Goal: Task Accomplishment & Management: Manage account settings

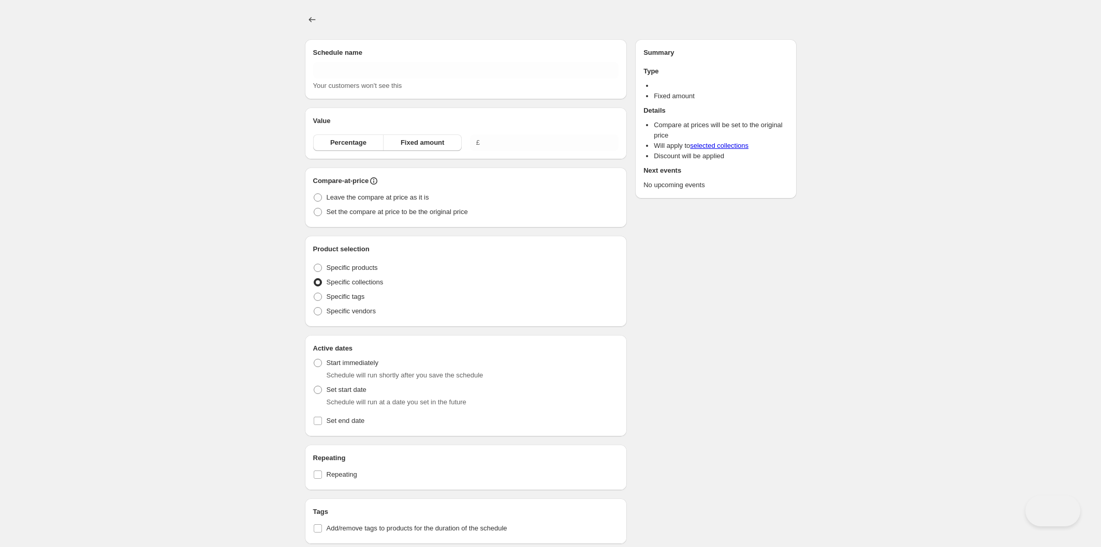
type input "Copy of [DATE] 8am"
radio input "true"
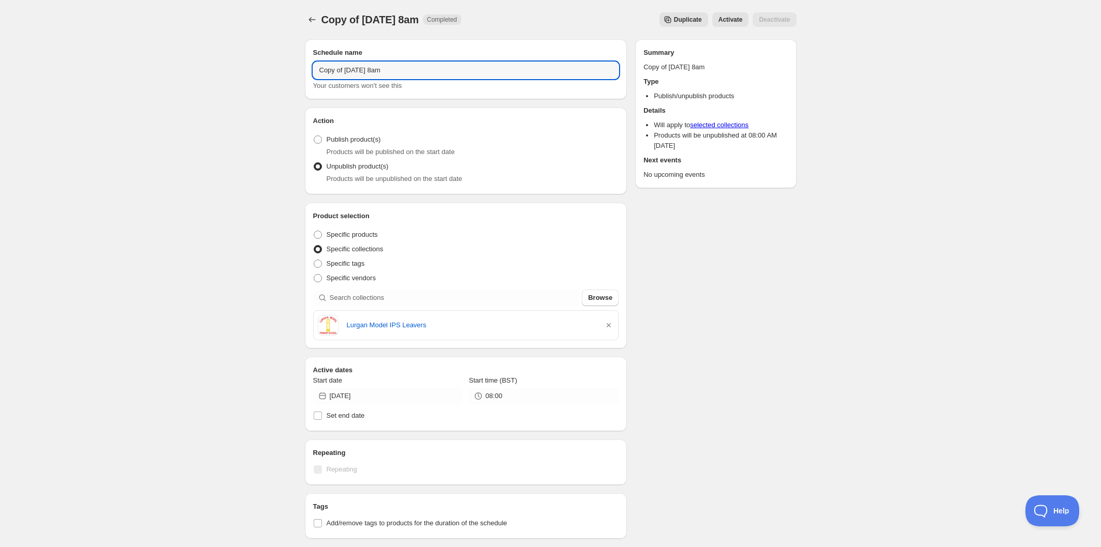
drag, startPoint x: 346, startPoint y: 68, endPoint x: 300, endPoint y: 68, distance: 46.1
click at [300, 68] on div "Schedule name Copy of [DATE] 8am Your customers won't see this Action Action Pu…" at bounding box center [546, 402] width 500 height 742
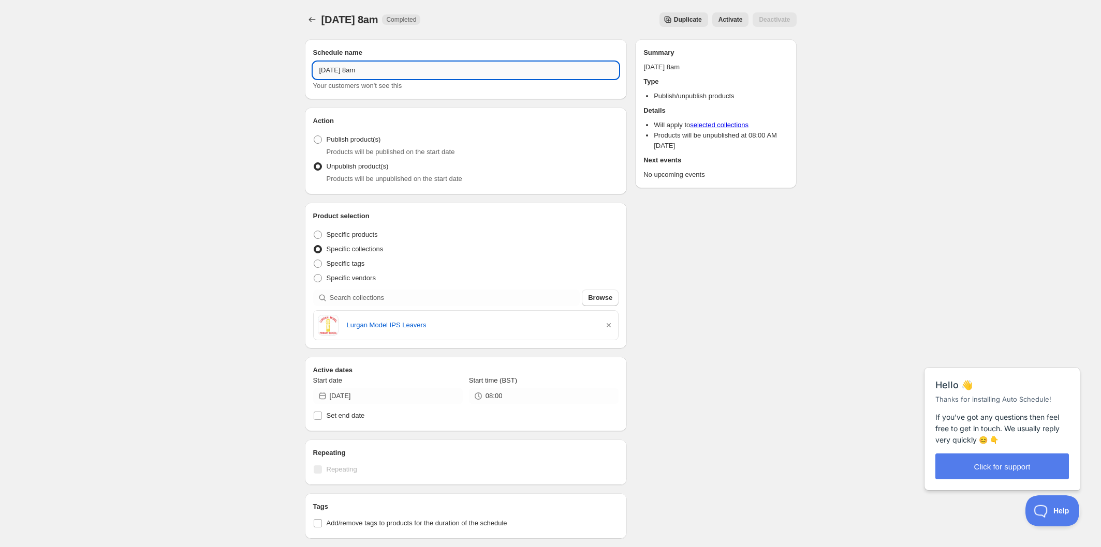
drag, startPoint x: 357, startPoint y: 67, endPoint x: 347, endPoint y: 68, distance: 10.4
click at [347, 68] on input "[DATE] 8am" at bounding box center [466, 70] width 306 height 17
drag, startPoint x: 389, startPoint y: 69, endPoint x: 365, endPoint y: 67, distance: 23.9
click at [365, 67] on input "[DATE] 8am" at bounding box center [466, 70] width 306 height 17
type input "[DATE] 8am"
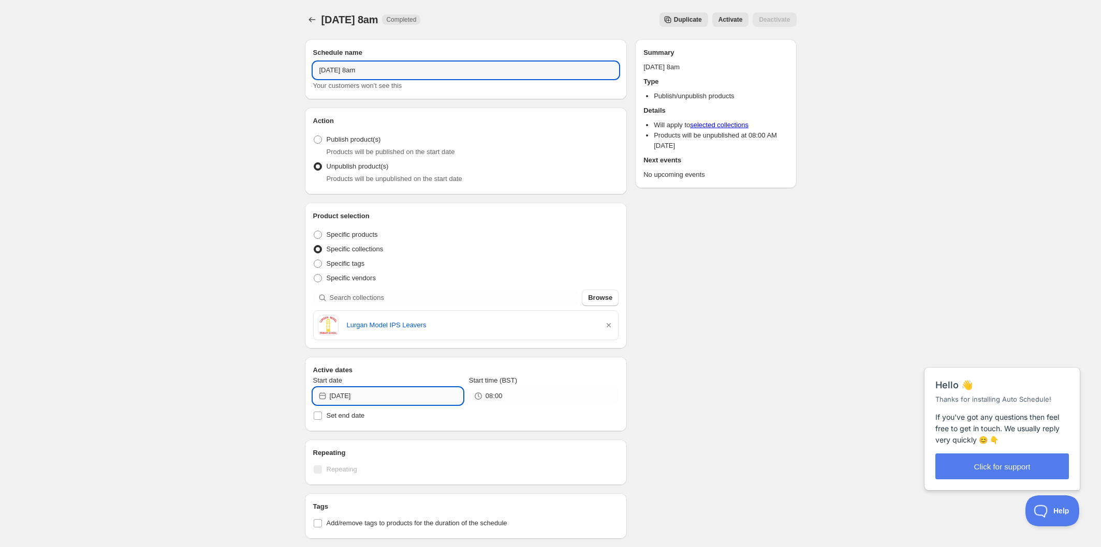
click at [392, 400] on input "[DATE]" at bounding box center [396, 396] width 133 height 17
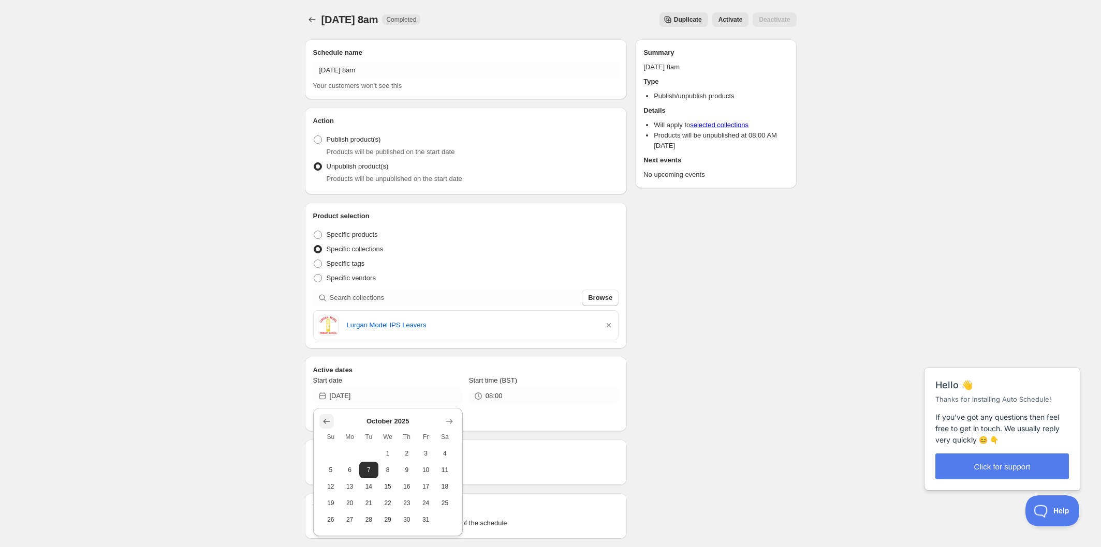
click at [328, 421] on icon "Show previous month, September 2025" at bounding box center [326, 422] width 10 height 10
click at [373, 520] on span "30" at bounding box center [368, 520] width 11 height 8
type input "[DATE]"
click at [607, 323] on icon "button" at bounding box center [608, 325] width 10 height 10
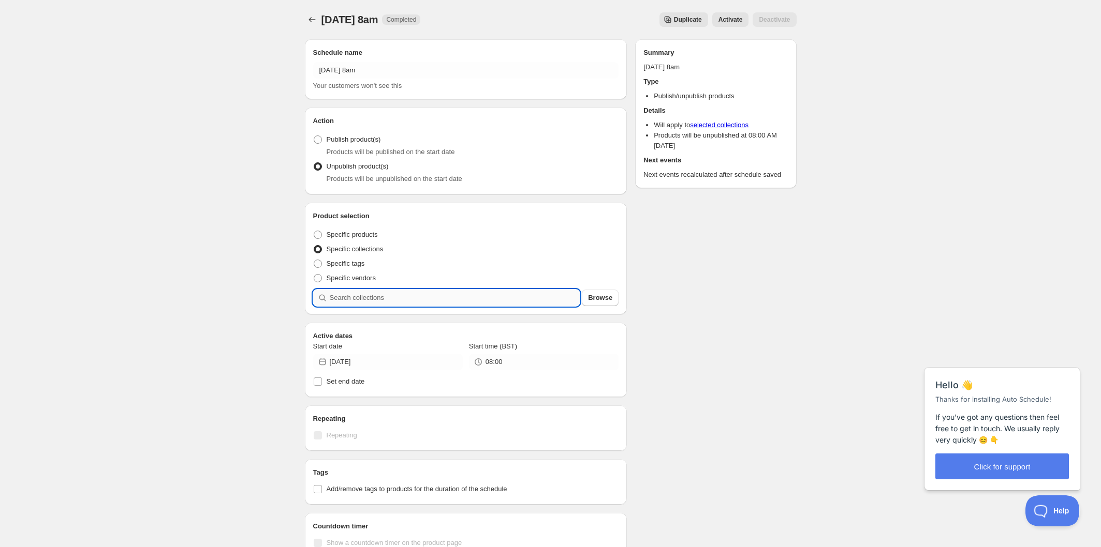
click at [462, 296] on input "search" at bounding box center [455, 298] width 250 height 17
type input "s"
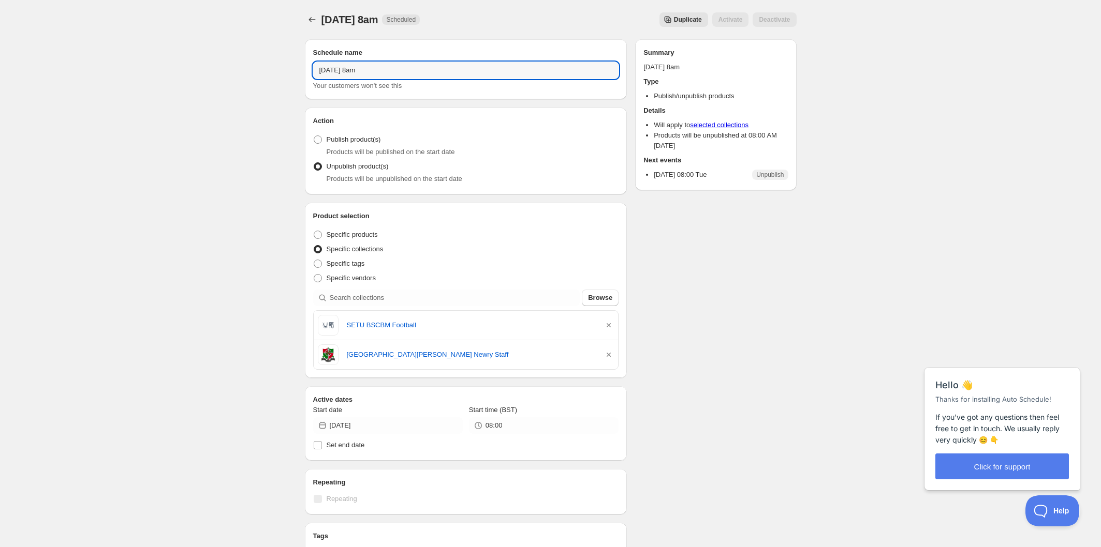
drag, startPoint x: 344, startPoint y: 65, endPoint x: 264, endPoint y: 59, distance: 79.9
click at [264, 59] on div "[DATE] 8am. This page is ready [DATE] 8am Scheduled Duplicate Activate Deactiva…" at bounding box center [550, 411] width 1101 height 823
type input "[DATE] 8am"
click at [395, 431] on input "[DATE]" at bounding box center [396, 426] width 133 height 17
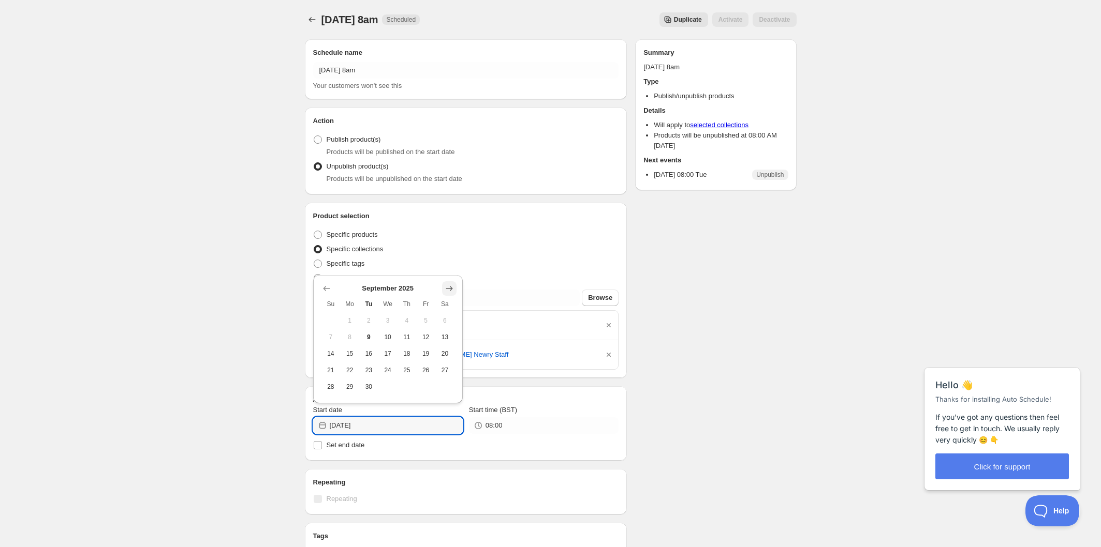
click at [454, 287] on icon "Show next month, October 2025" at bounding box center [449, 289] width 10 height 10
click at [405, 320] on span "2" at bounding box center [407, 321] width 11 height 8
type input "[DATE]"
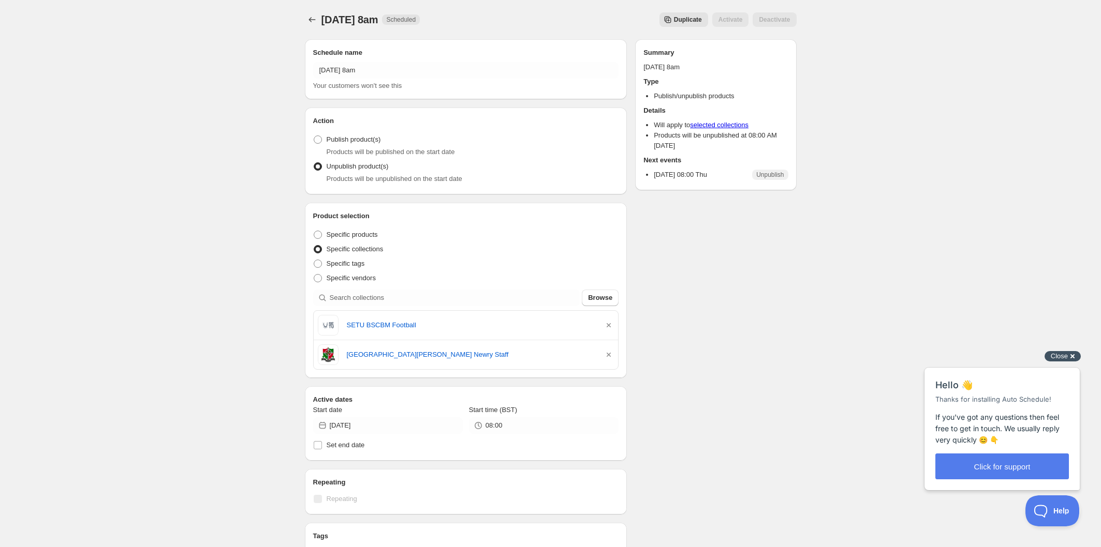
click at [1067, 356] on span "Close" at bounding box center [1058, 356] width 17 height 8
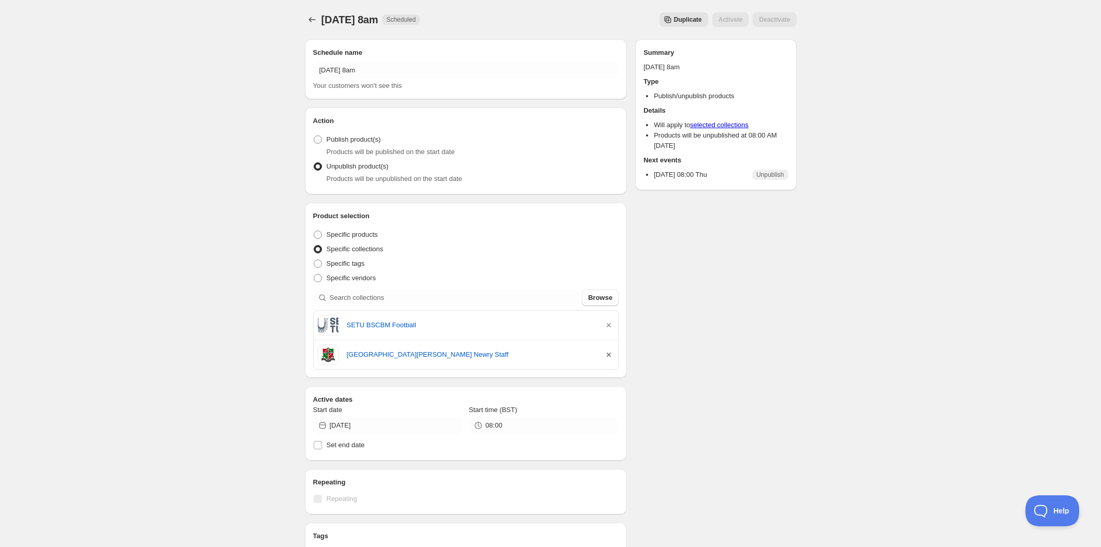
click at [607, 355] on icon "button" at bounding box center [608, 355] width 4 height 4
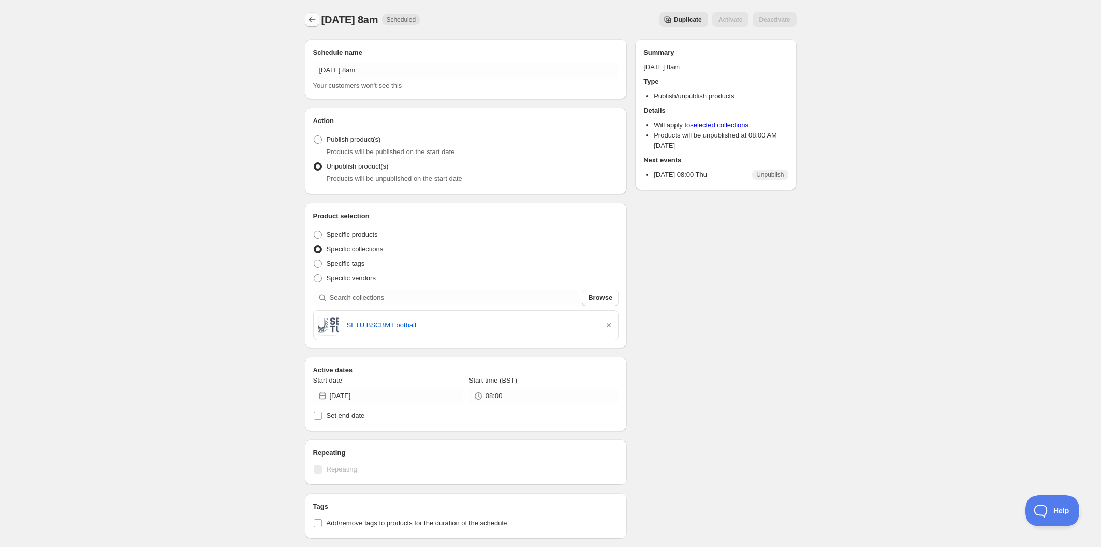
click at [309, 22] on icon "Schedules" at bounding box center [312, 19] width 10 height 10
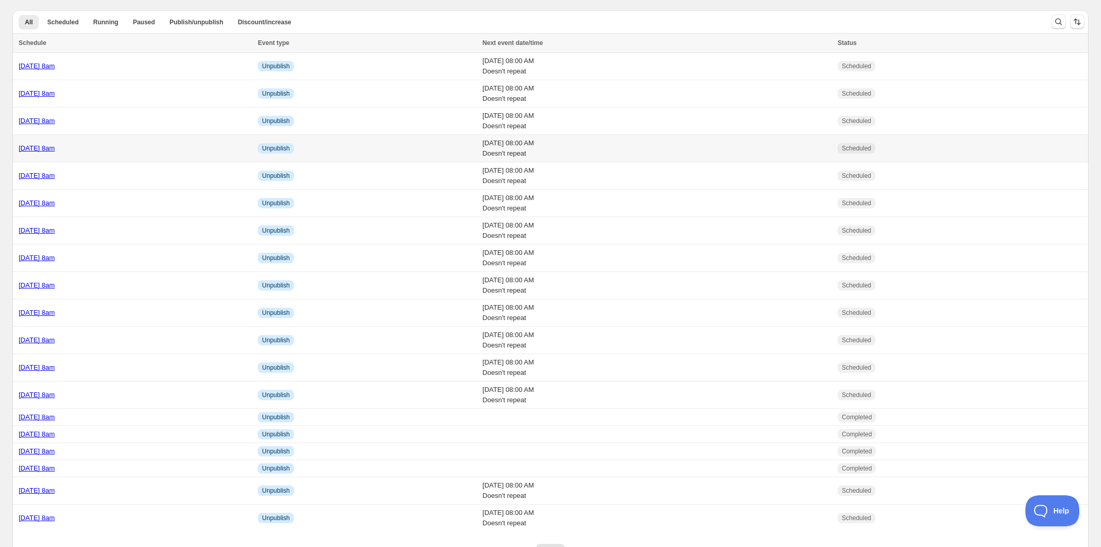
click at [152, 146] on div "[DATE] 8am" at bounding box center [135, 148] width 233 height 10
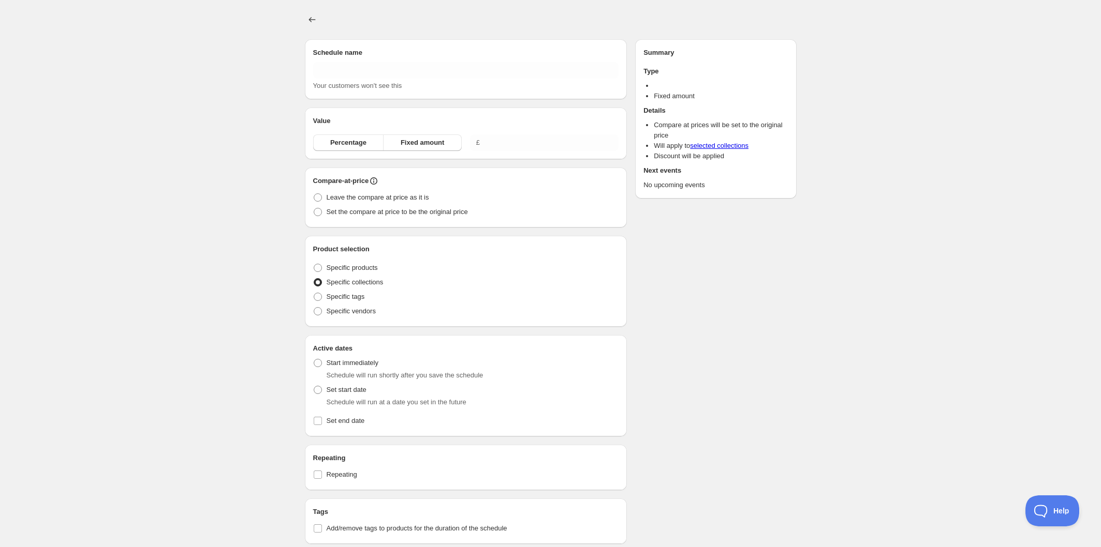
type input "[DATE] 8am"
radio input "true"
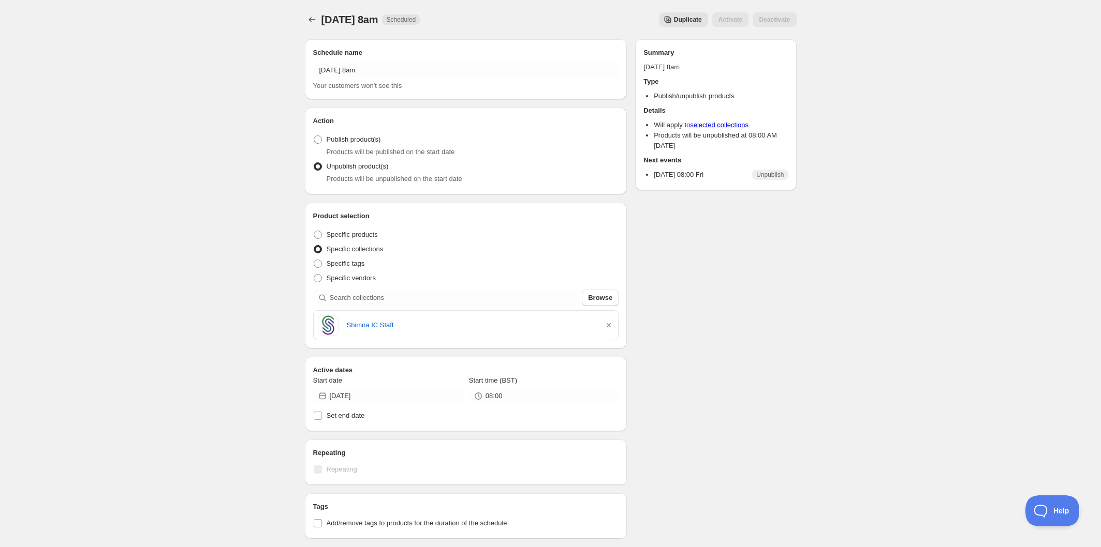
click at [676, 16] on span "Duplicate" at bounding box center [688, 20] width 28 height 8
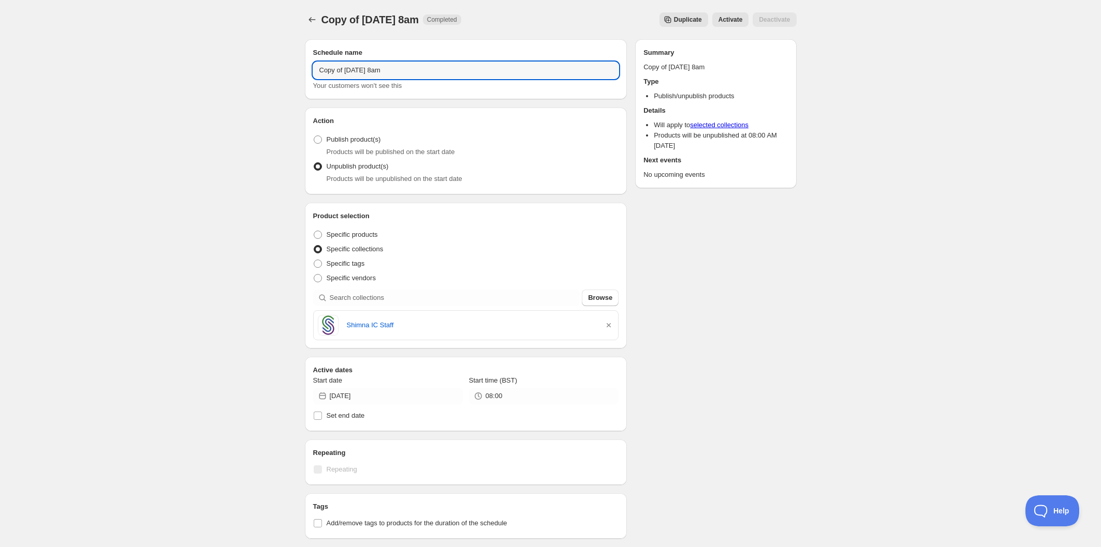
drag, startPoint x: 323, startPoint y: 70, endPoint x: 253, endPoint y: 65, distance: 70.0
click at [253, 65] on div "Copy of Friday 26th September @ 8am. This page is ready Copy of Friday 26th Sep…" at bounding box center [550, 397] width 1101 height 794
drag, startPoint x: 340, startPoint y: 68, endPoint x: 391, endPoint y: 71, distance: 50.8
click at [391, 71] on input "[DATE] 8am" at bounding box center [466, 70] width 306 height 17
type input "Friday 3rd October @ 8am"
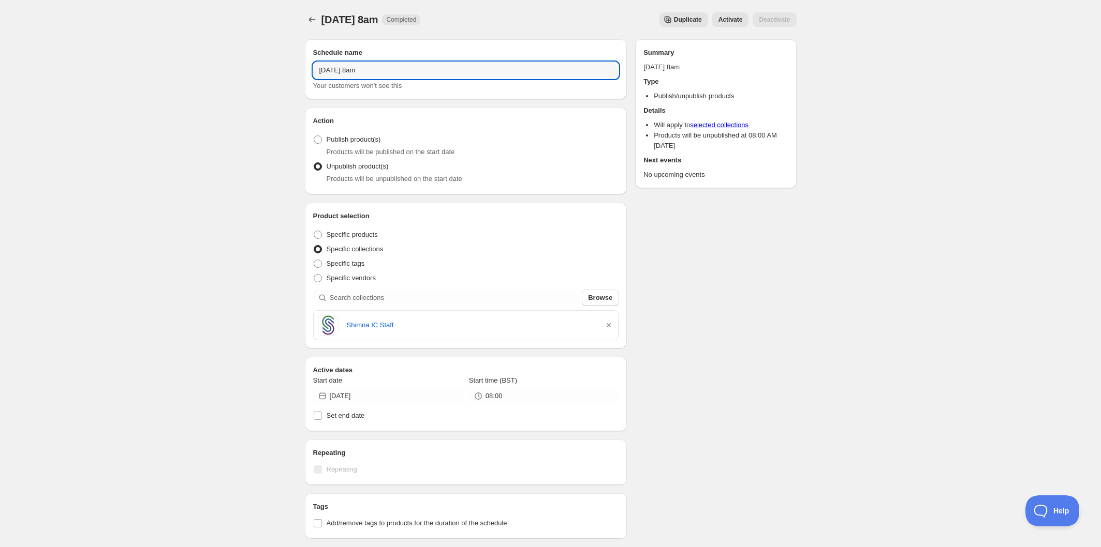
drag, startPoint x: 609, startPoint y: 327, endPoint x: 516, endPoint y: 281, distance: 103.2
click at [609, 327] on icon "button" at bounding box center [608, 325] width 4 height 4
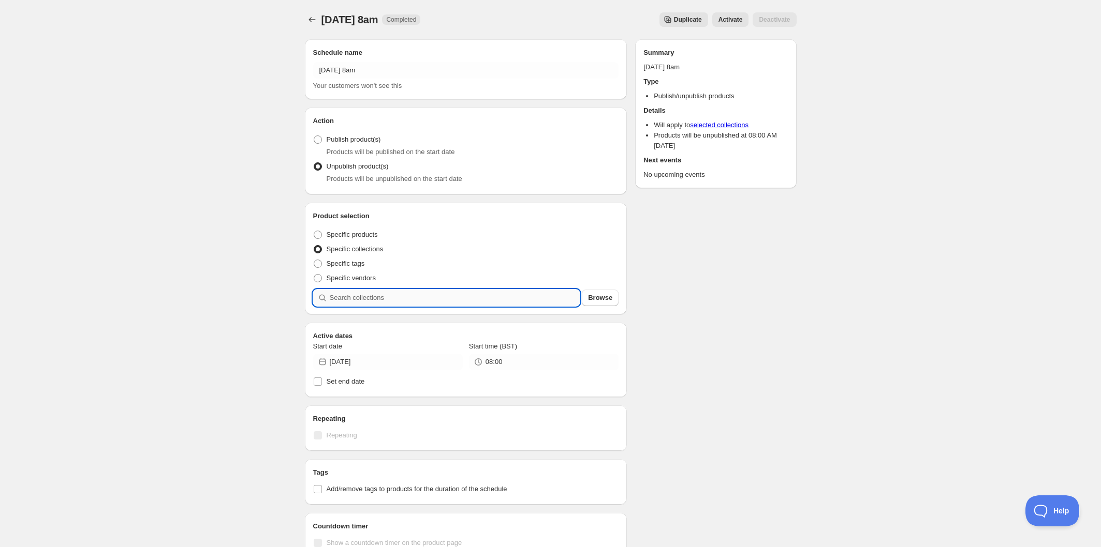
click at [401, 299] on input "search" at bounding box center [455, 298] width 250 height 17
type input "s"
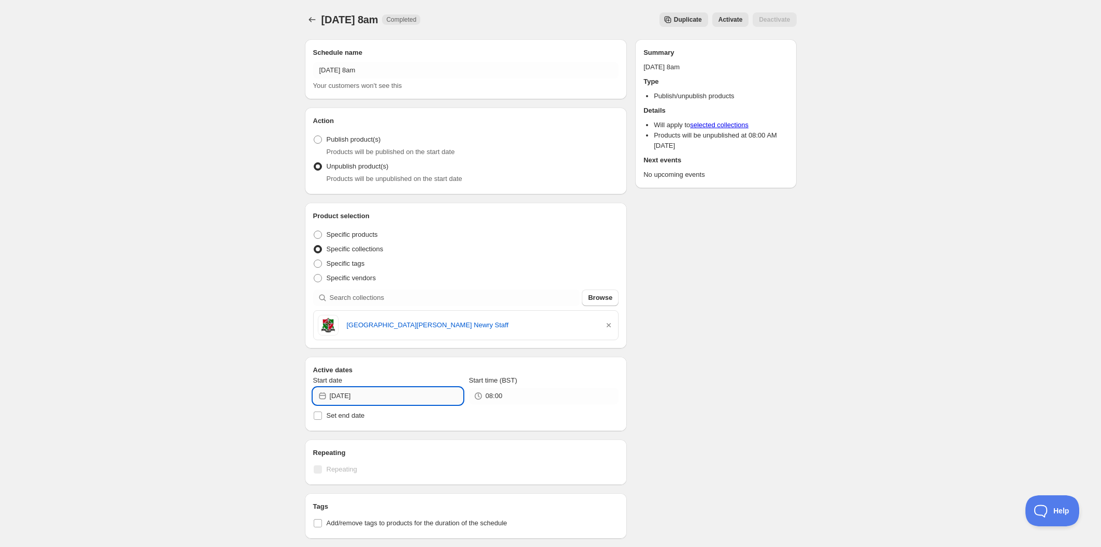
click at [384, 398] on input "[DATE]" at bounding box center [396, 396] width 133 height 17
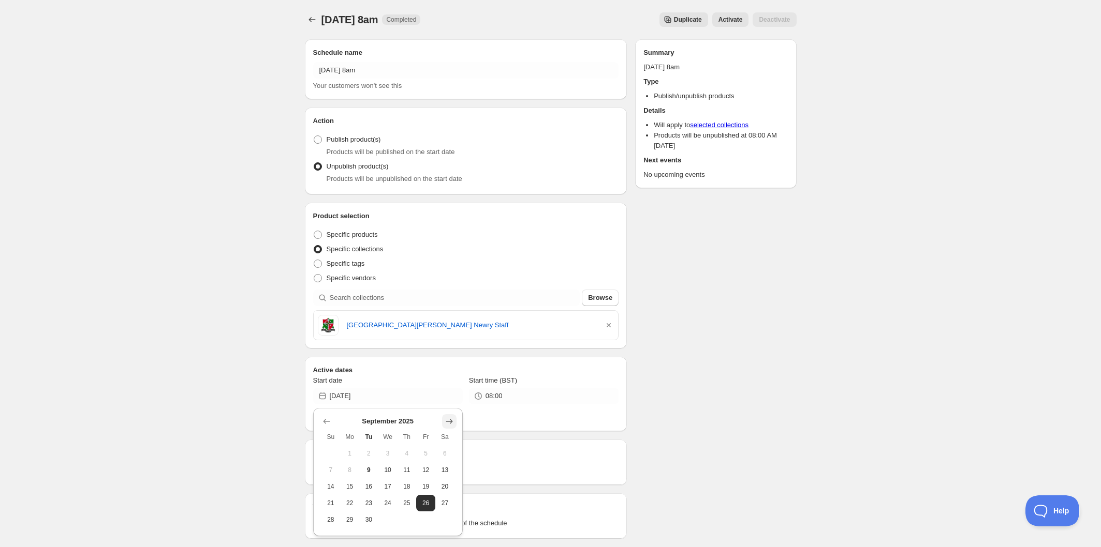
click at [449, 423] on icon "Show next month, October 2025" at bounding box center [449, 422] width 10 height 10
click at [425, 455] on span "3" at bounding box center [425, 454] width 11 height 8
type input "2025-10-03"
click at [311, 17] on icon "Schedules" at bounding box center [312, 19] width 10 height 10
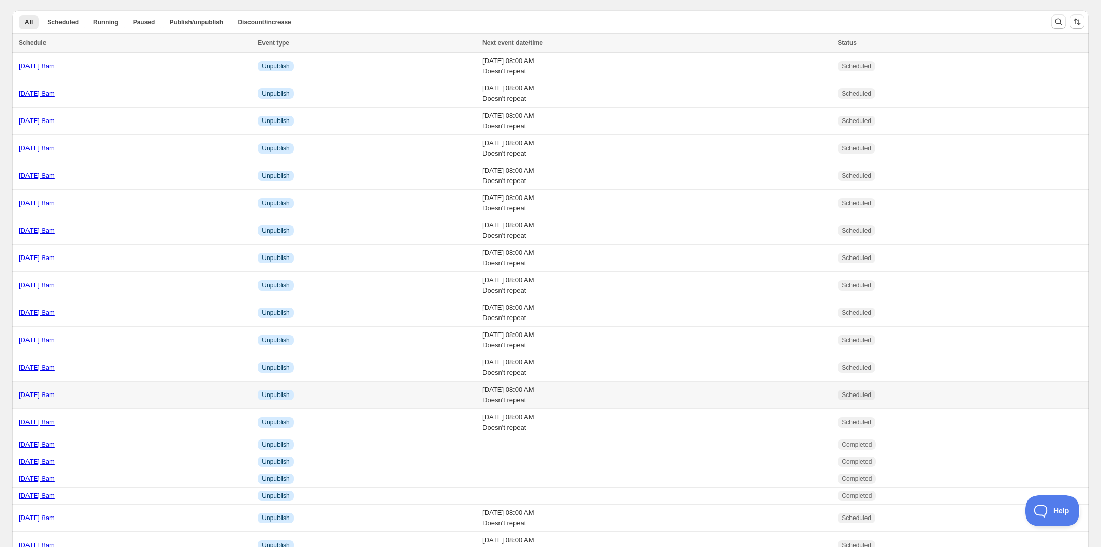
click at [186, 399] on div "[DATE] 8am" at bounding box center [135, 395] width 233 height 10
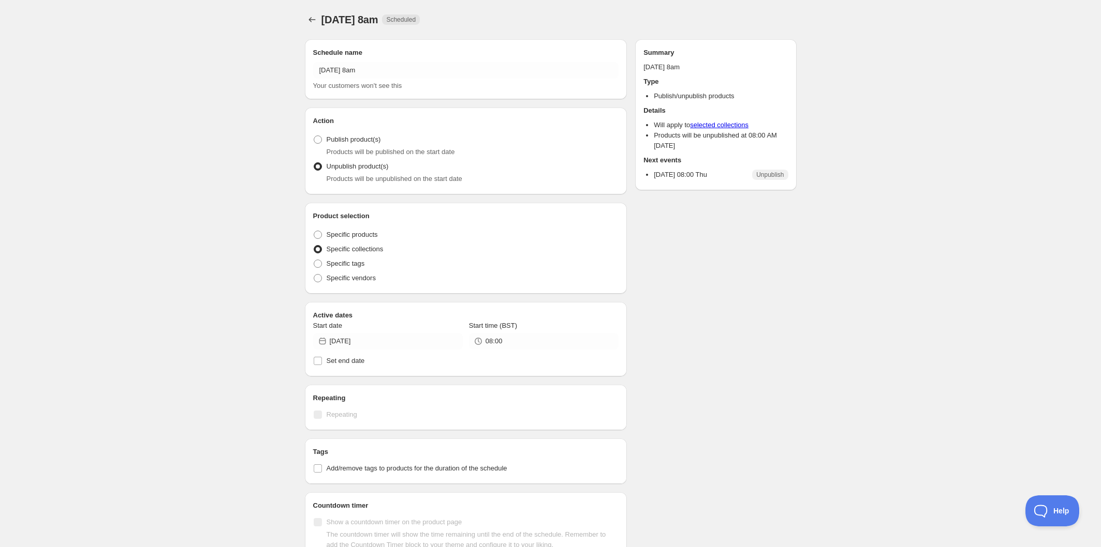
radio input "true"
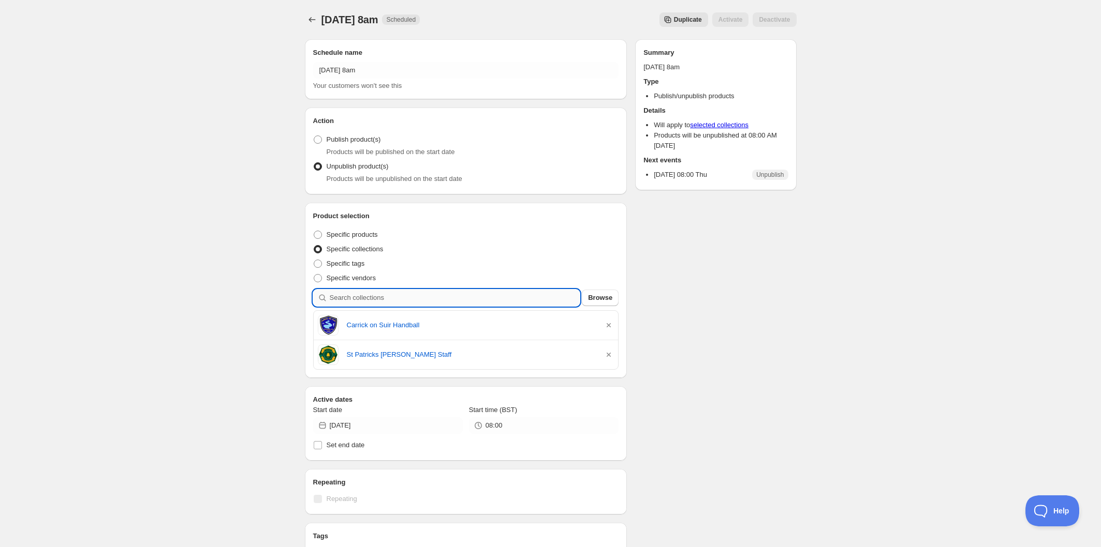
click at [425, 301] on input "search" at bounding box center [455, 298] width 250 height 17
type input "s"
